Goal: Transaction & Acquisition: Download file/media

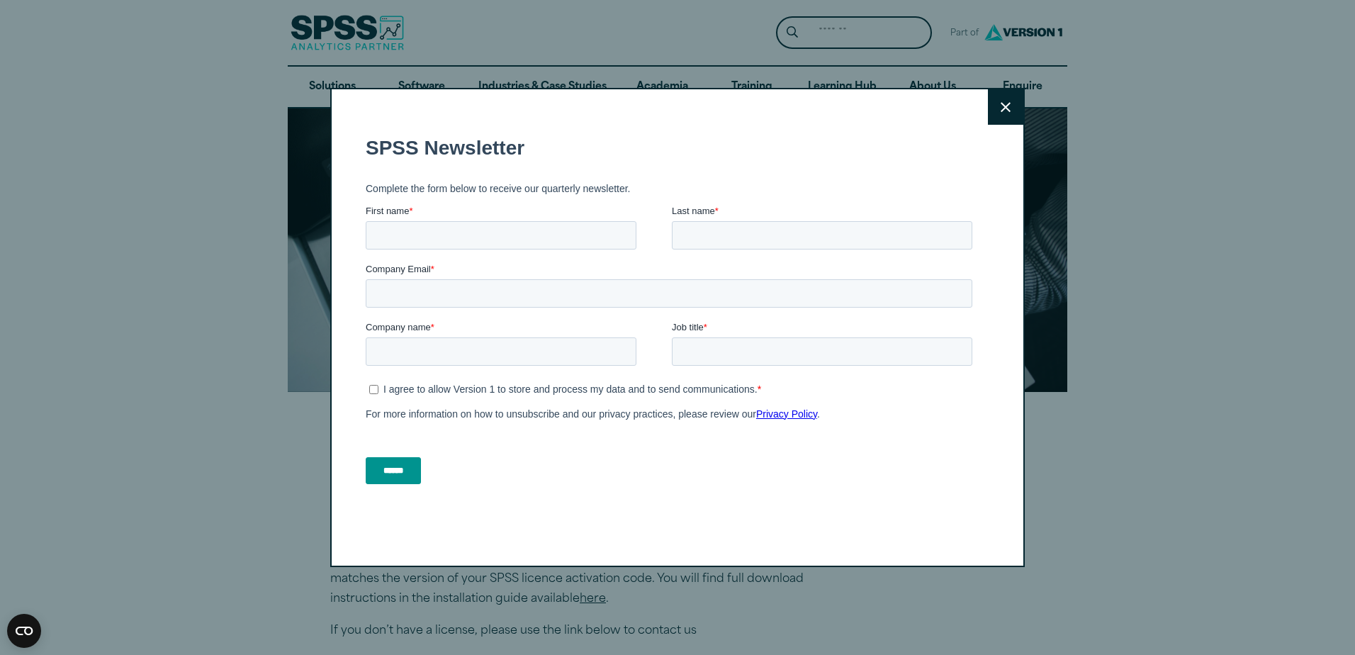
click at [1000, 114] on button "Close" at bounding box center [1005, 106] width 35 height 35
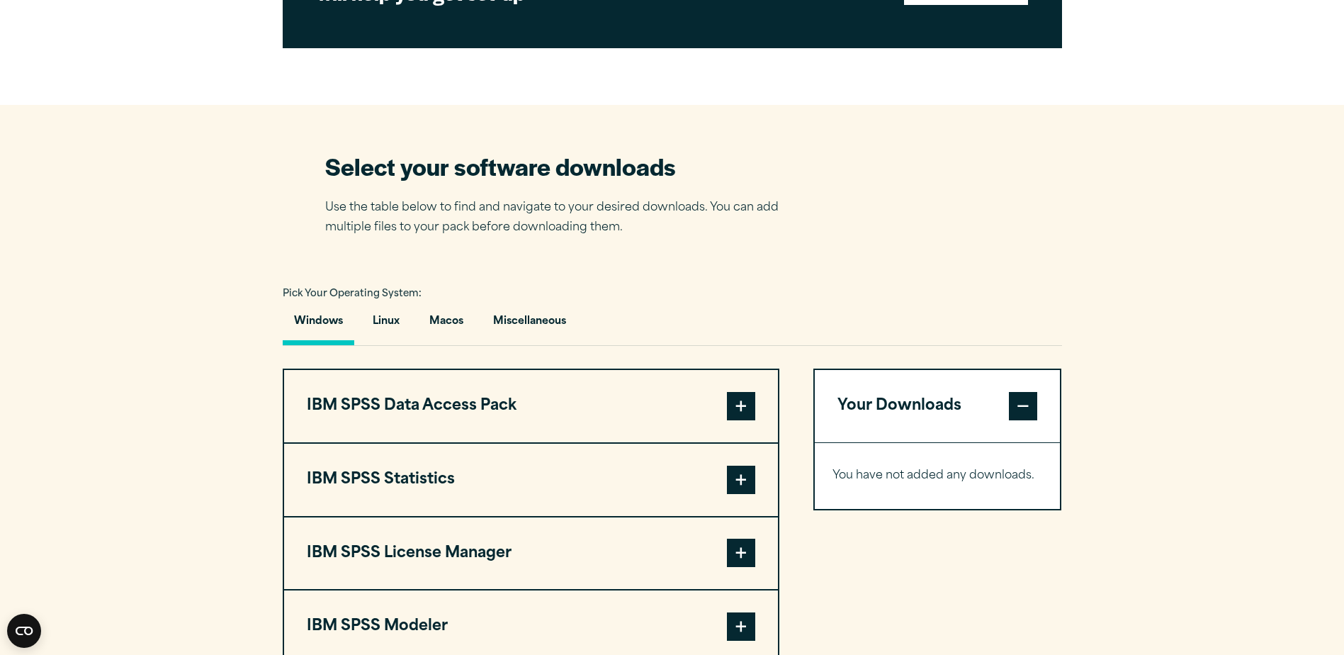
scroll to position [921, 0]
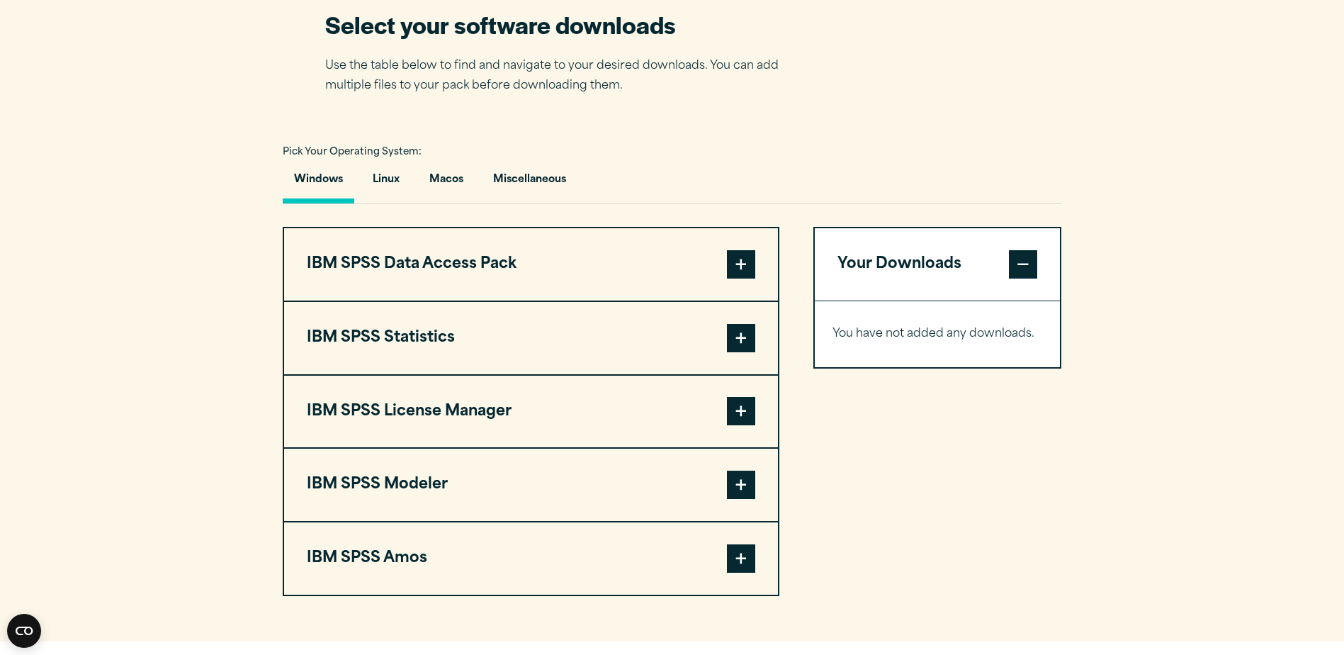
click at [748, 337] on span at bounding box center [741, 338] width 28 height 28
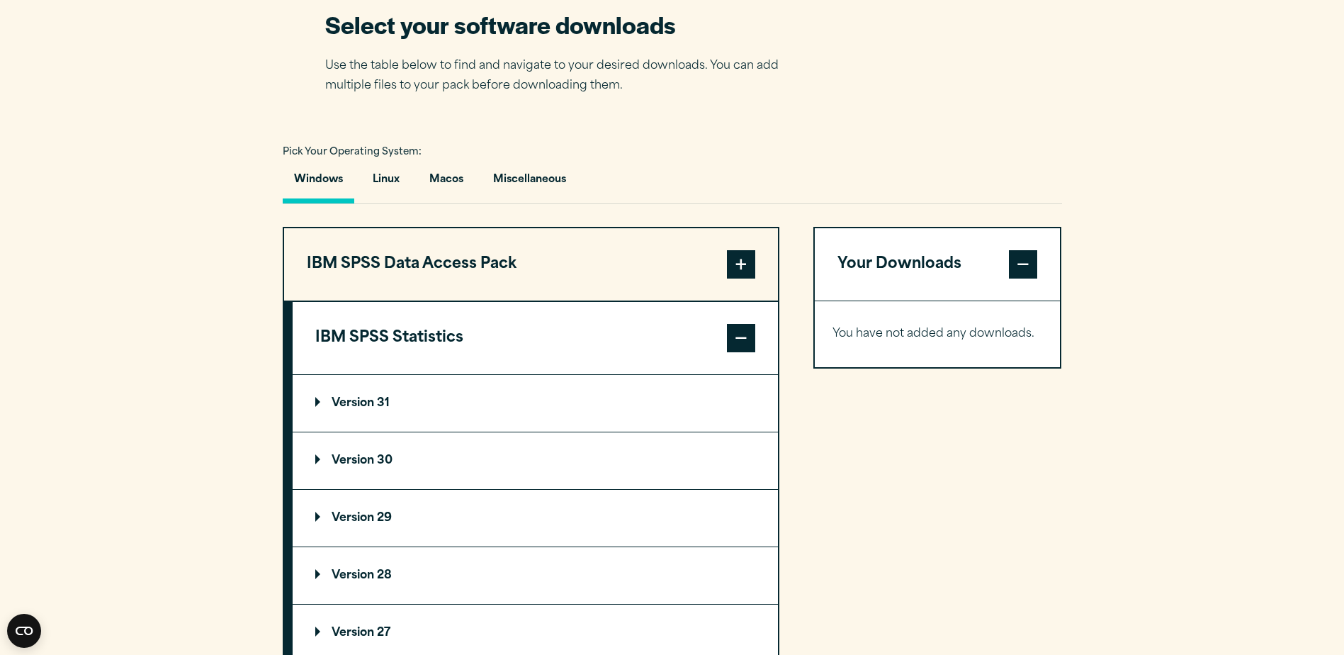
click at [317, 403] on p "Version 31" at bounding box center [352, 402] width 74 height 11
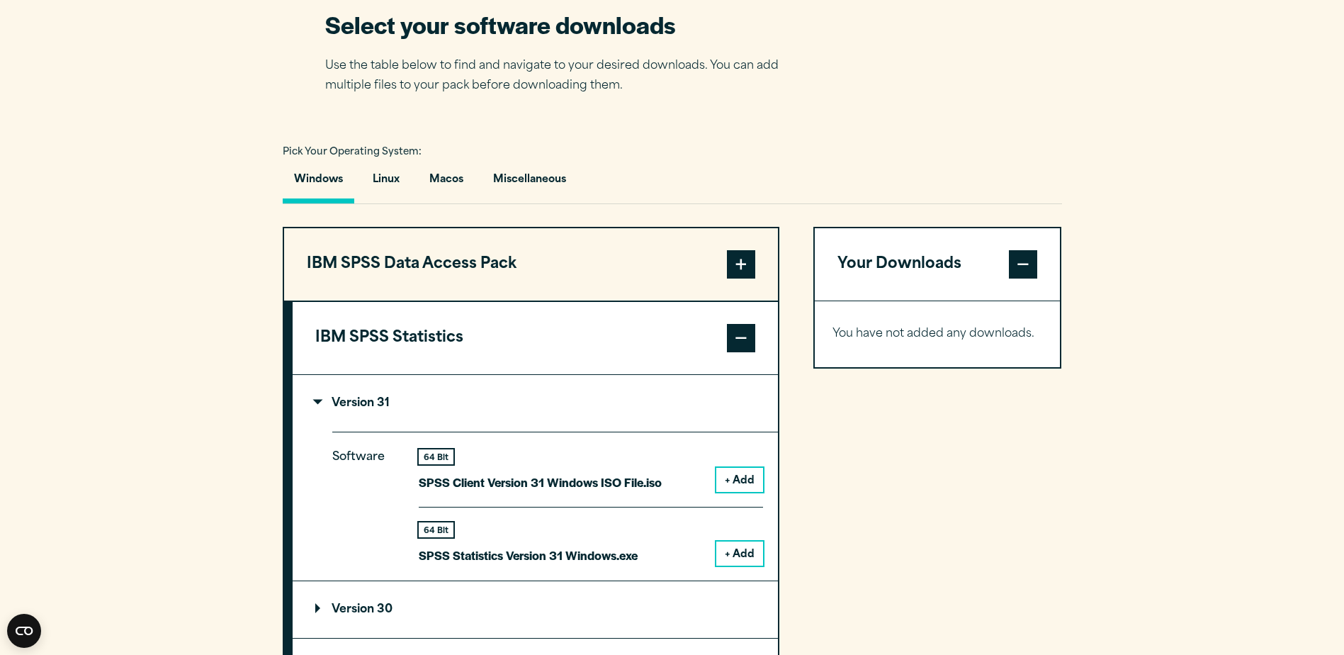
click at [317, 403] on p "Version 31" at bounding box center [352, 402] width 74 height 11
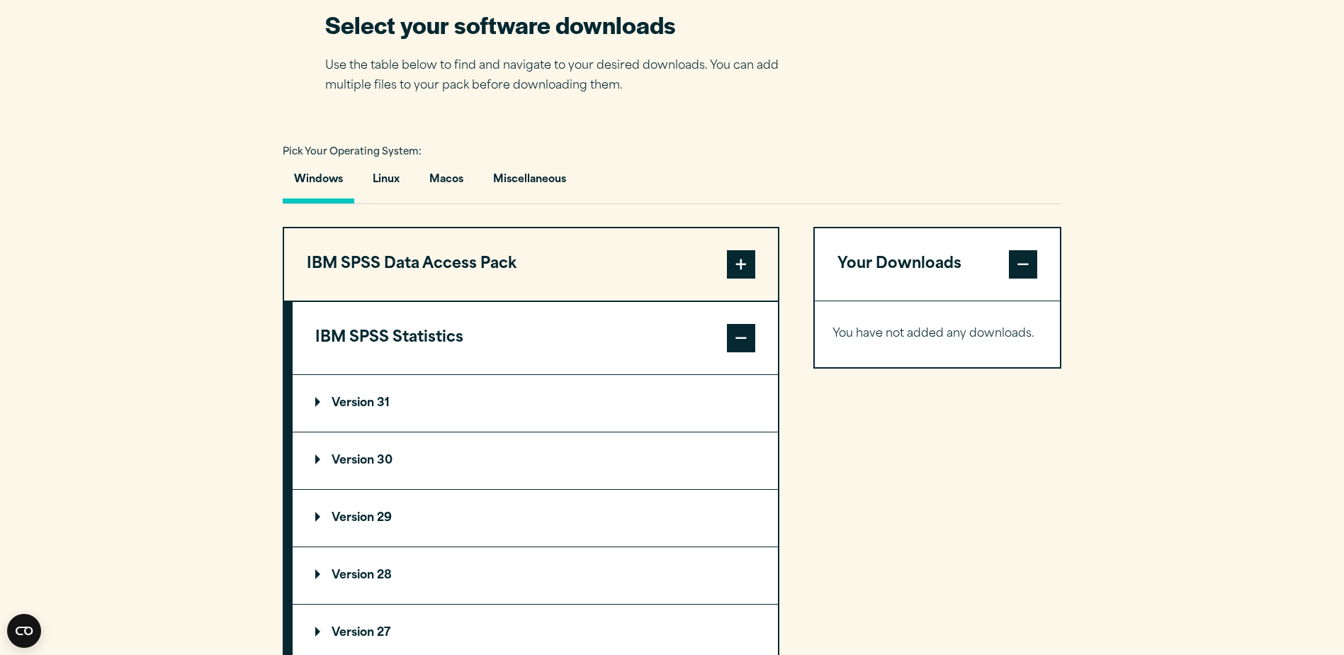
click at [318, 455] on p "Version 30" at bounding box center [353, 460] width 77 height 11
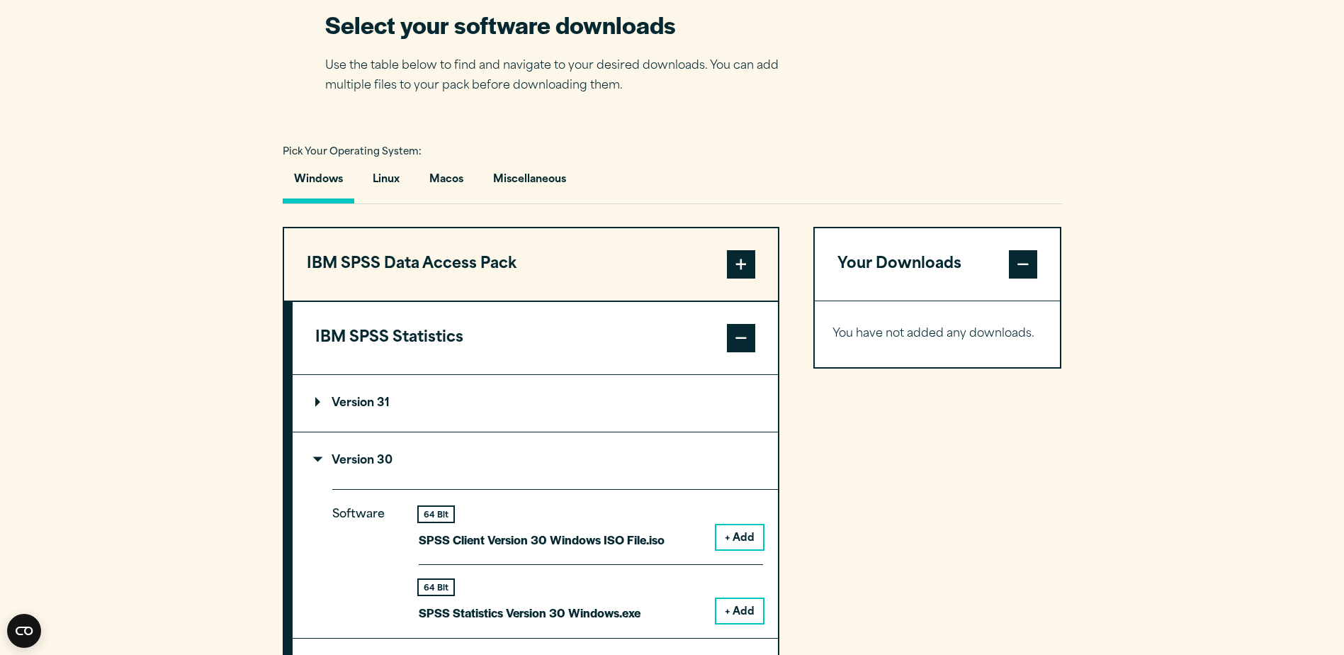
click at [318, 455] on p "Version 30" at bounding box center [353, 460] width 77 height 11
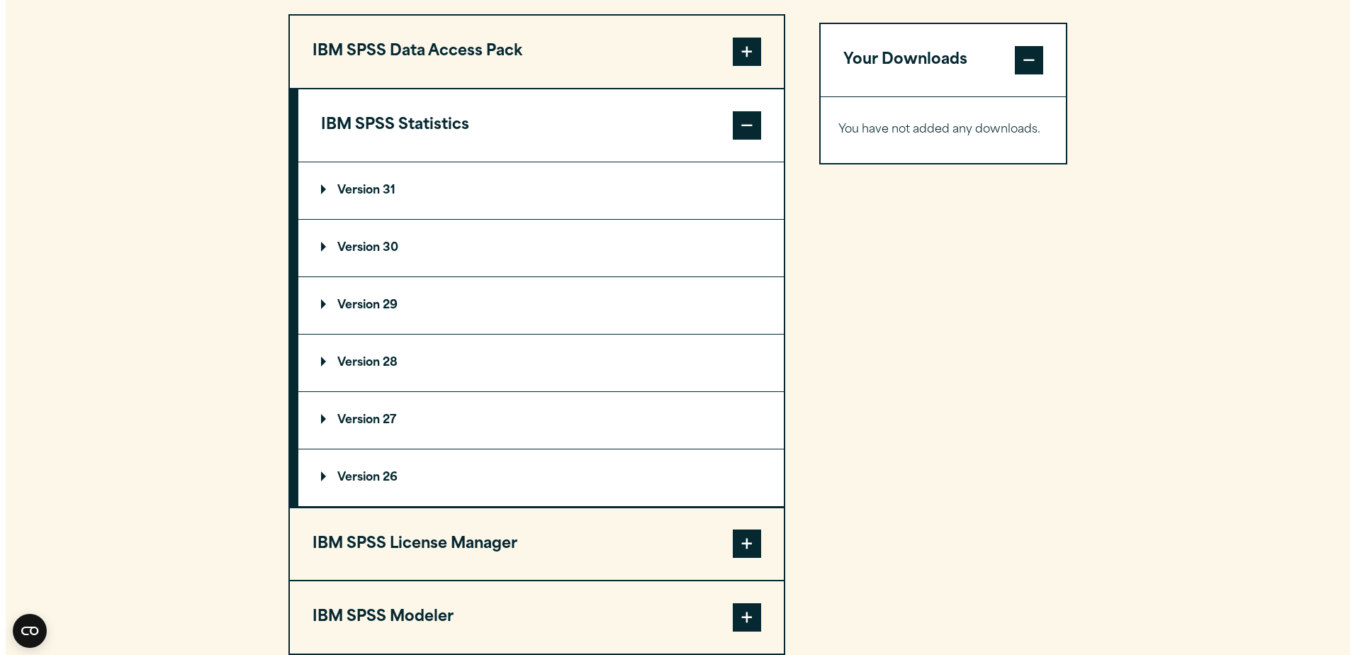
scroll to position [1205, 0]
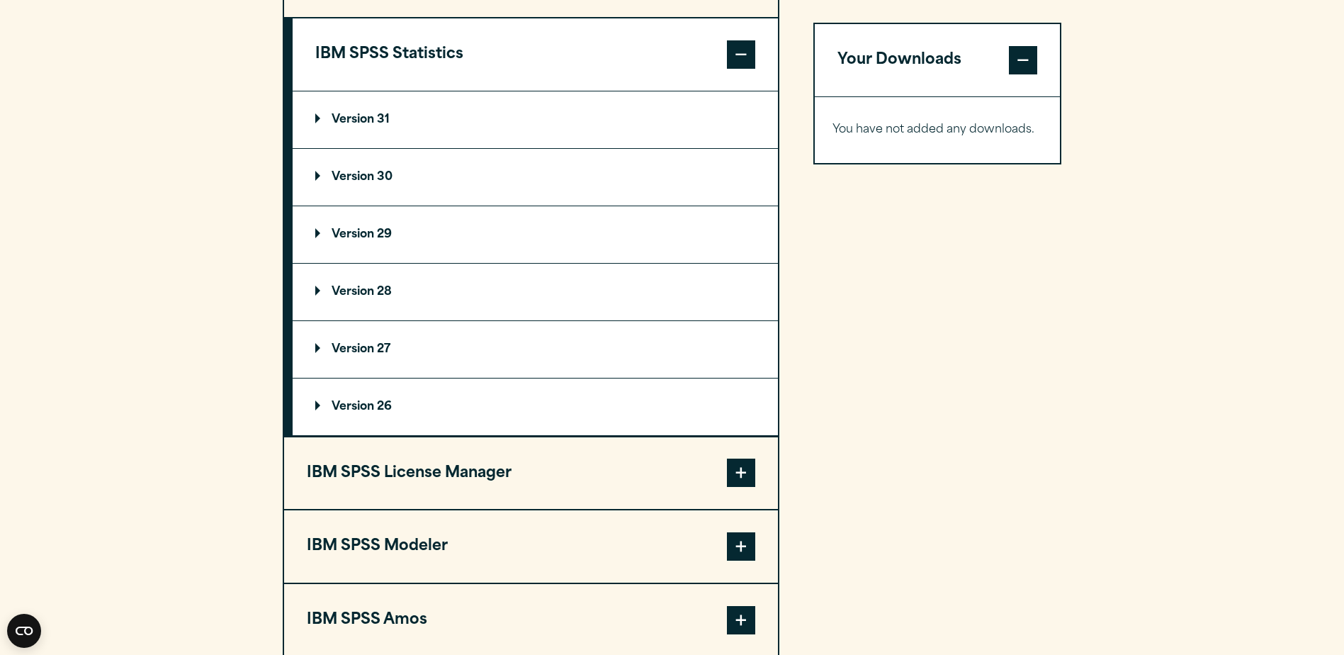
click at [747, 547] on span at bounding box center [741, 546] width 28 height 28
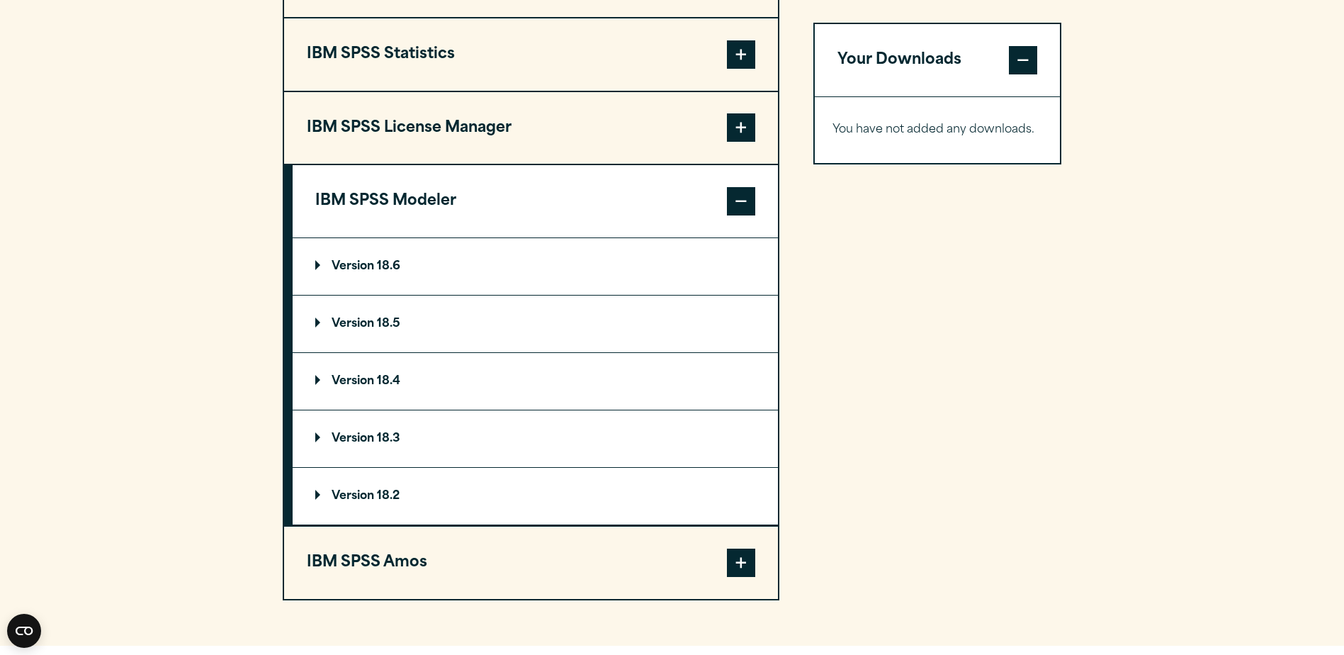
click at [366, 265] on p "Version 18.6" at bounding box center [357, 266] width 85 height 11
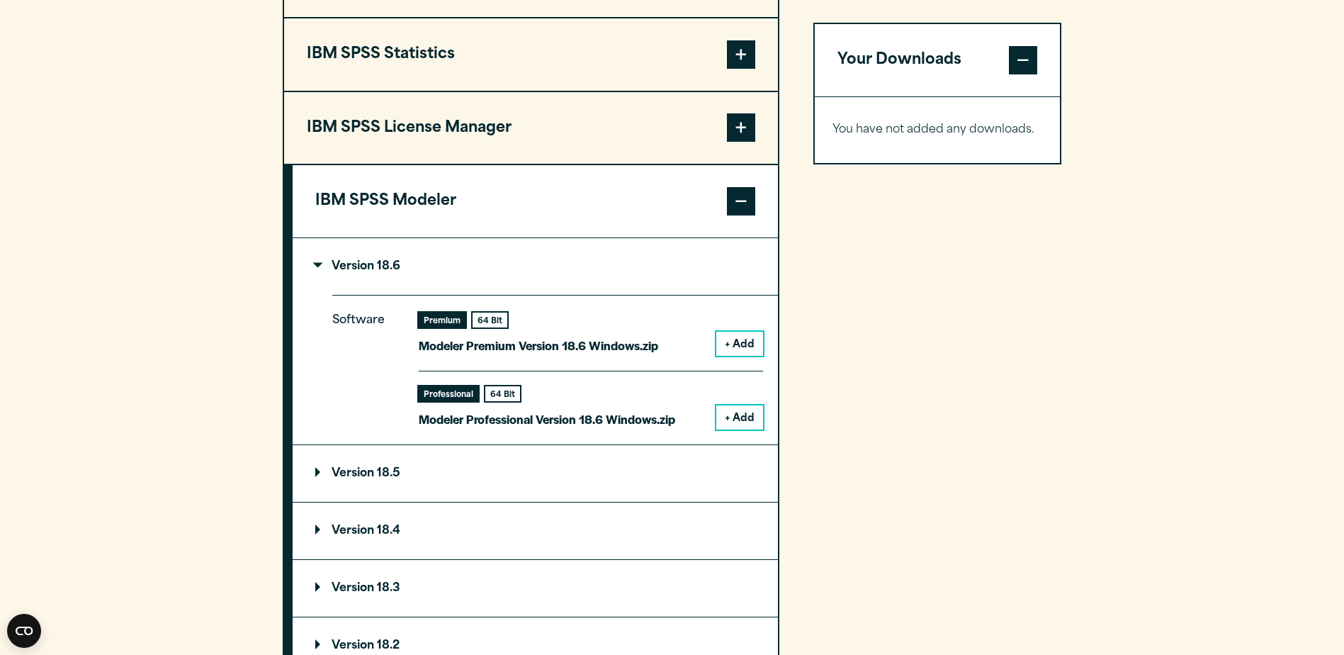
click at [733, 344] on button "+ Add" at bounding box center [739, 344] width 47 height 24
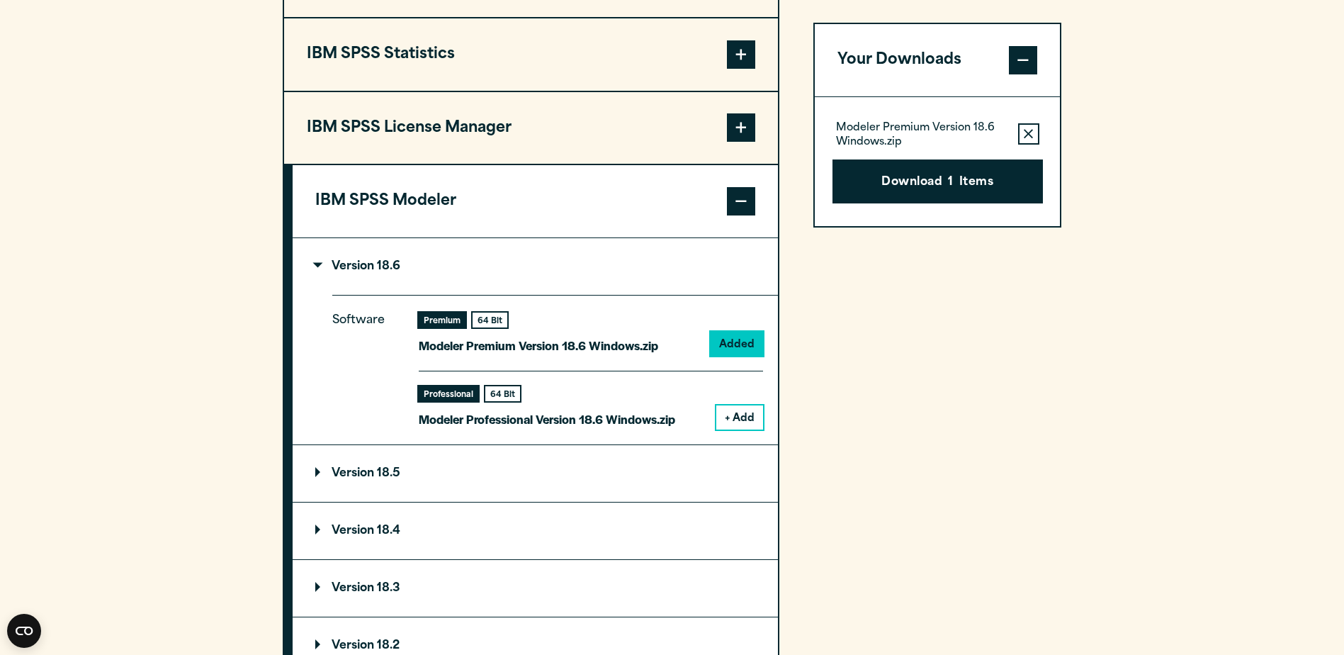
click at [748, 417] on button "+ Add" at bounding box center [739, 417] width 47 height 24
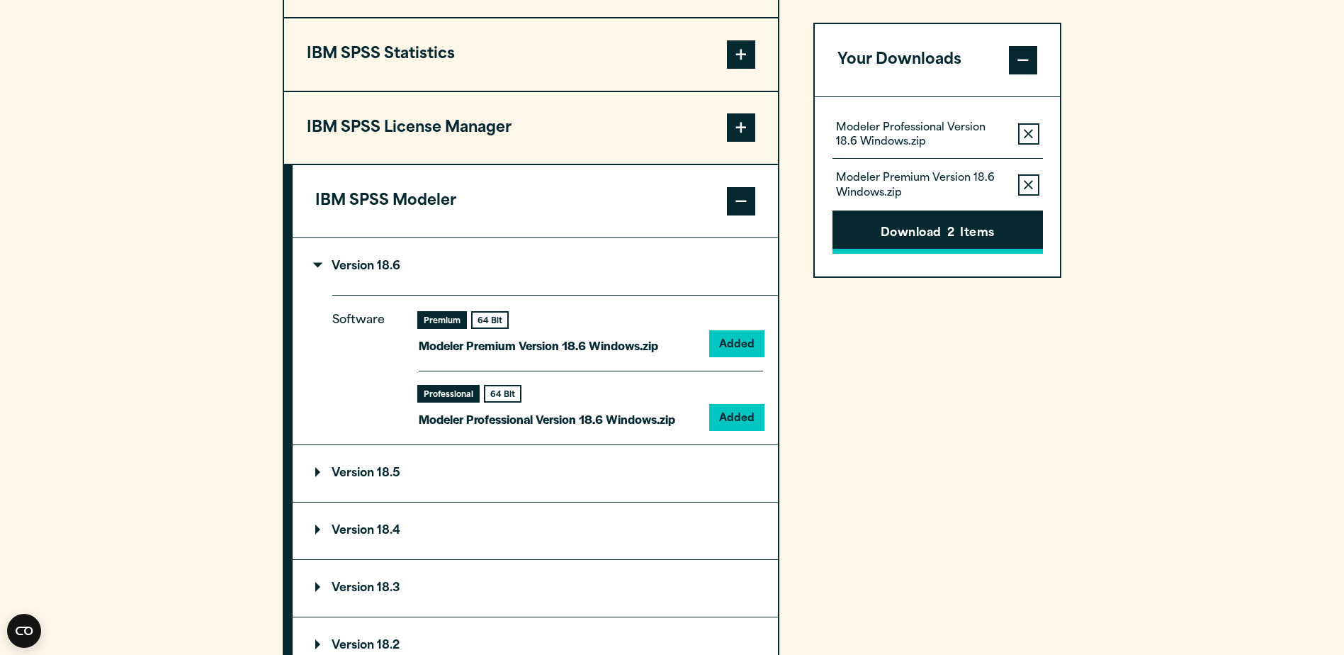
click at [972, 238] on button "Download 2 Items" at bounding box center [938, 232] width 210 height 44
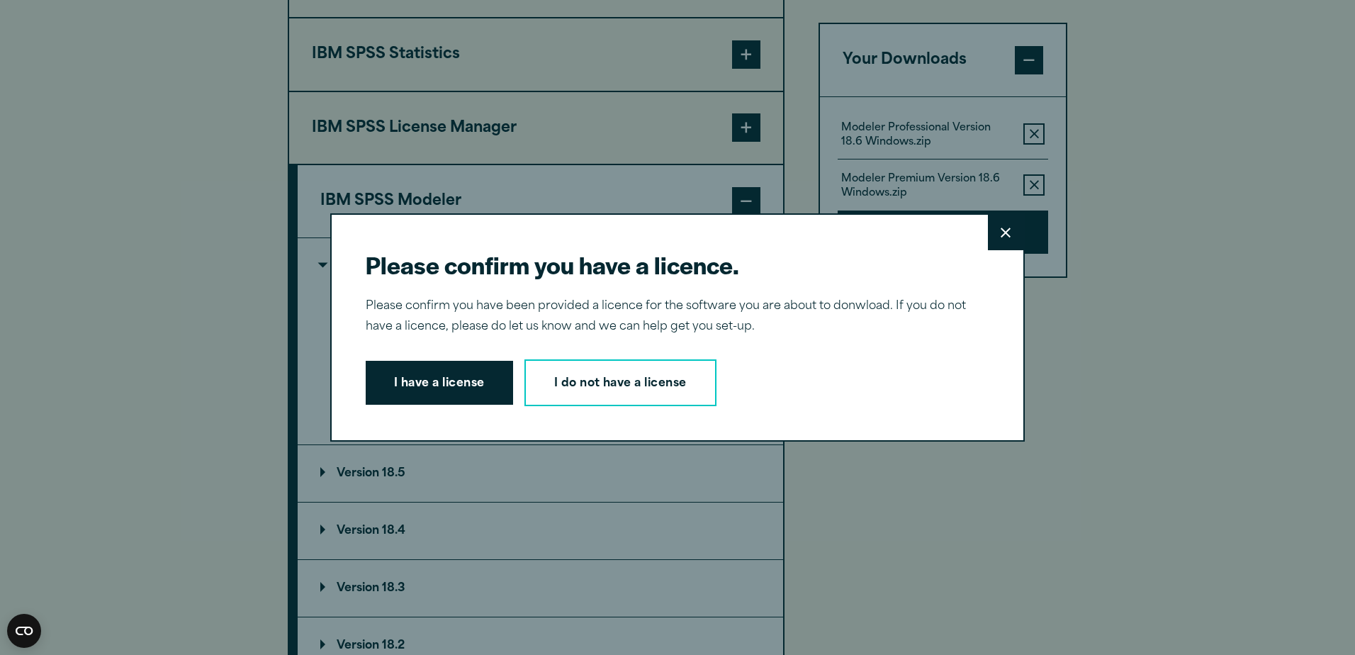
click at [407, 390] on button "I have a license" at bounding box center [439, 383] width 147 height 44
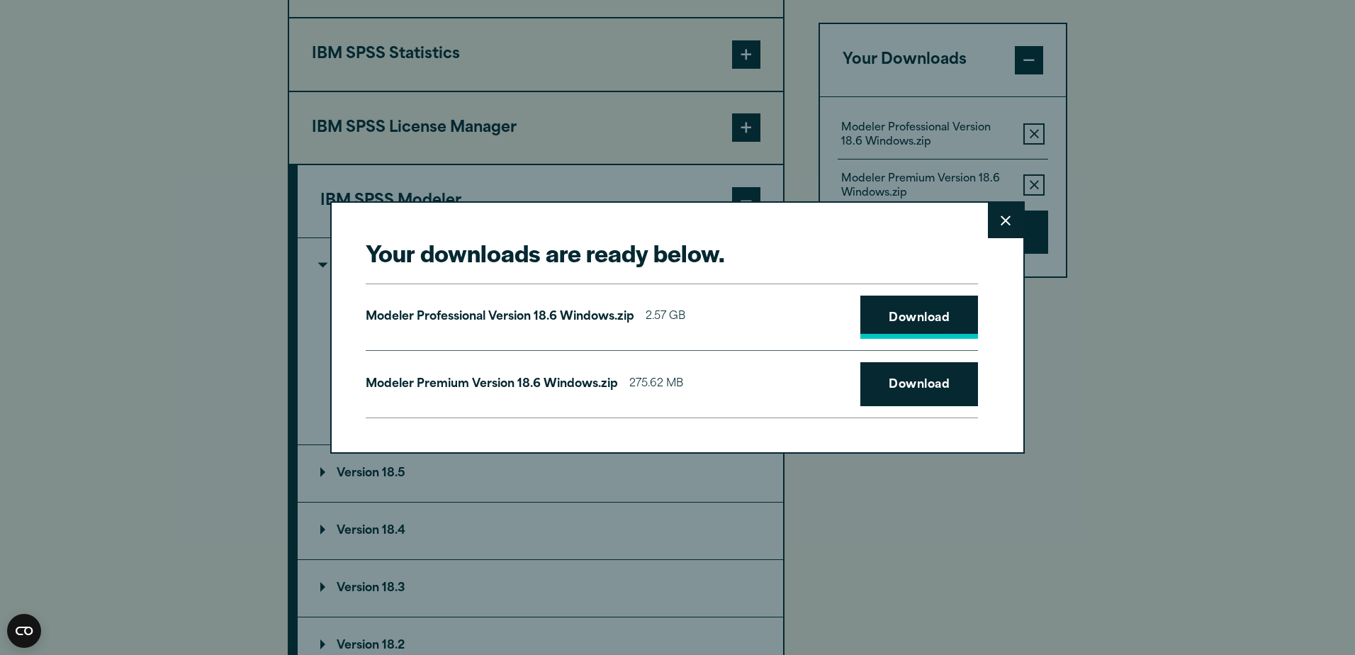
click at [903, 317] on link "Download" at bounding box center [919, 317] width 118 height 44
click at [910, 383] on link "Download" at bounding box center [919, 384] width 118 height 44
